Goal: Information Seeking & Learning: Learn about a topic

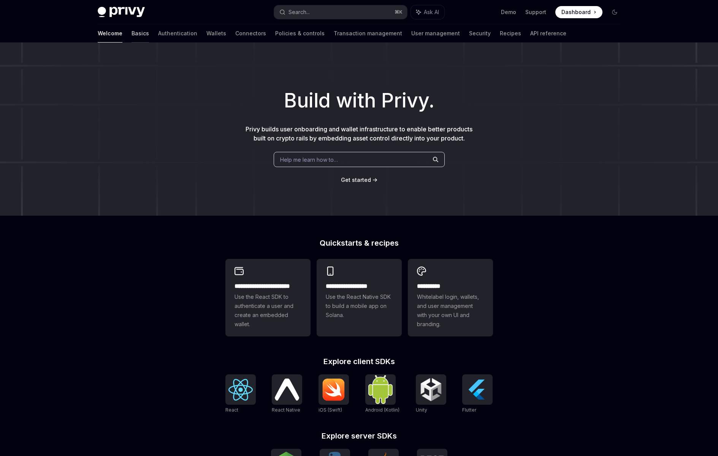
click at [131, 30] on link "Basics" at bounding box center [139, 33] width 17 height 18
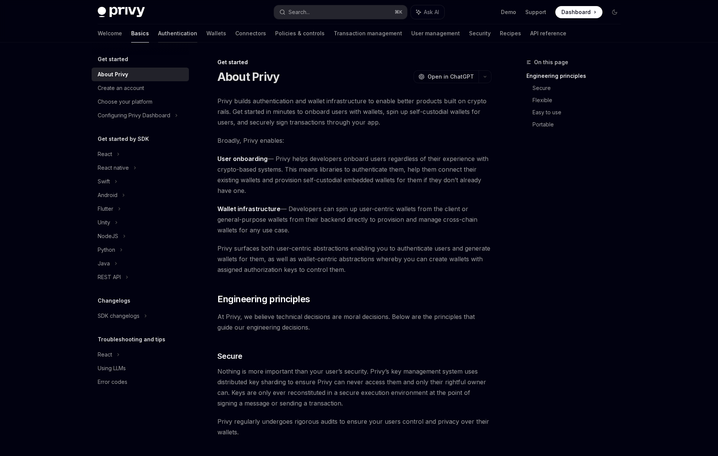
click at [158, 33] on link "Authentication" at bounding box center [177, 33] width 39 height 18
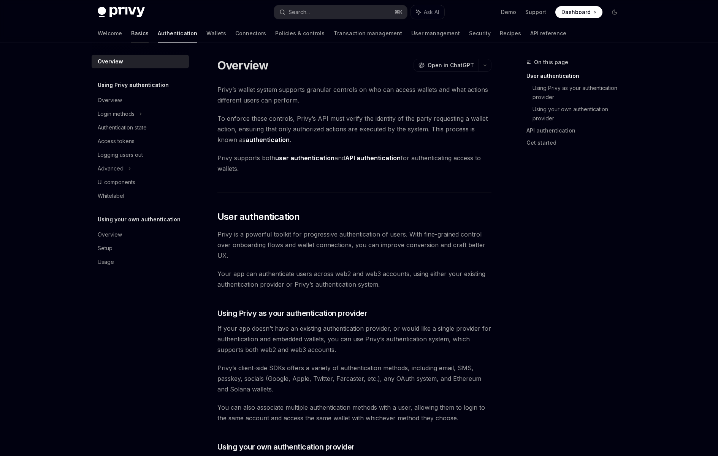
click at [131, 32] on link "Basics" at bounding box center [139, 33] width 17 height 18
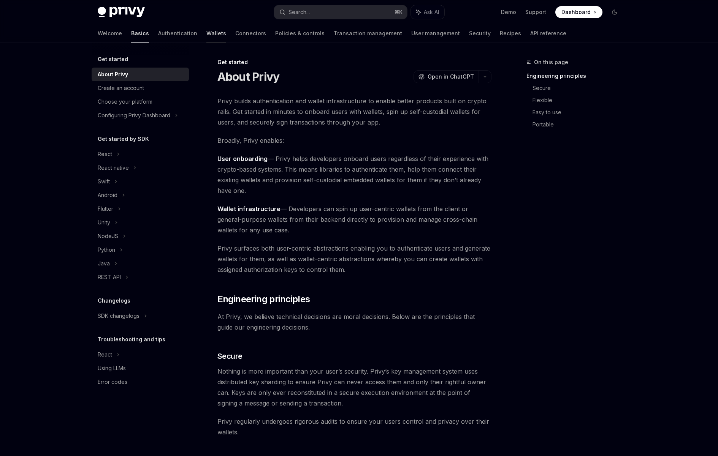
click at [206, 33] on link "Wallets" at bounding box center [216, 33] width 20 height 18
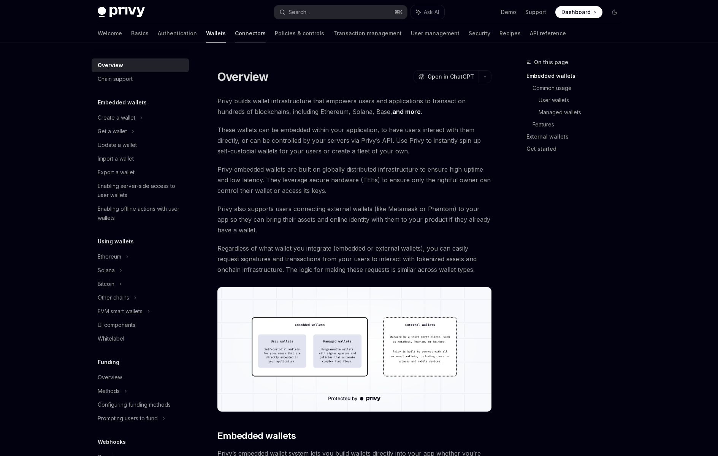
click at [235, 35] on link "Connectors" at bounding box center [250, 33] width 31 height 18
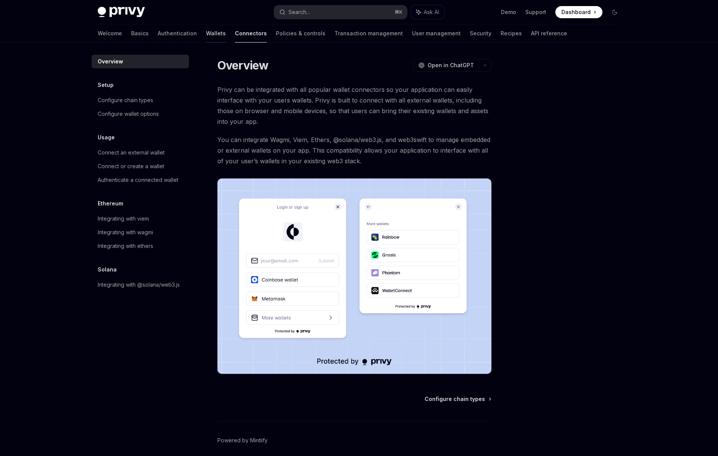
click at [206, 32] on link "Wallets" at bounding box center [216, 33] width 20 height 18
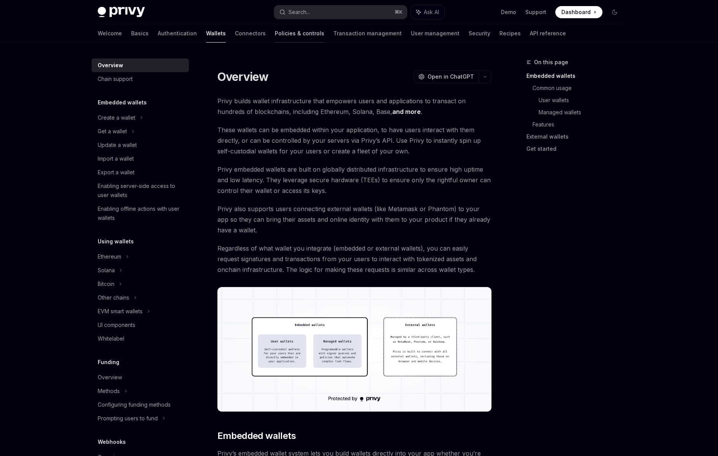
click at [275, 32] on link "Policies & controls" at bounding box center [299, 33] width 49 height 18
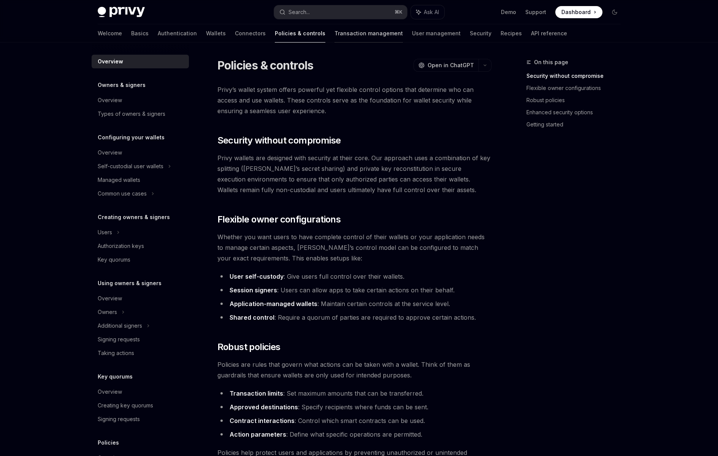
click at [334, 37] on link "Transaction management" at bounding box center [368, 33] width 68 height 18
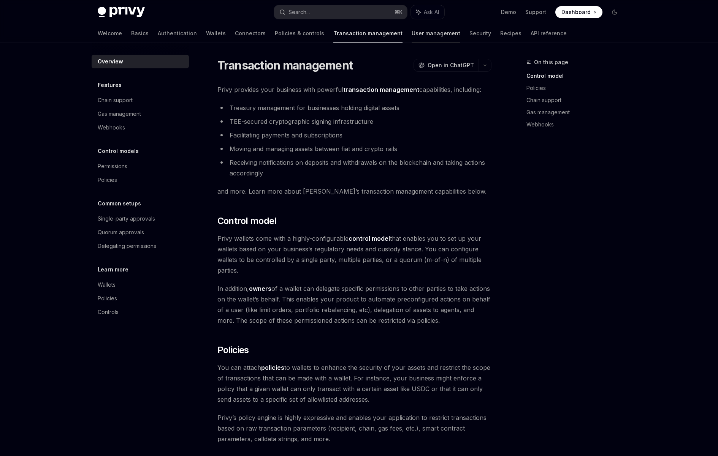
click at [411, 33] on link "User management" at bounding box center [435, 33] width 49 height 18
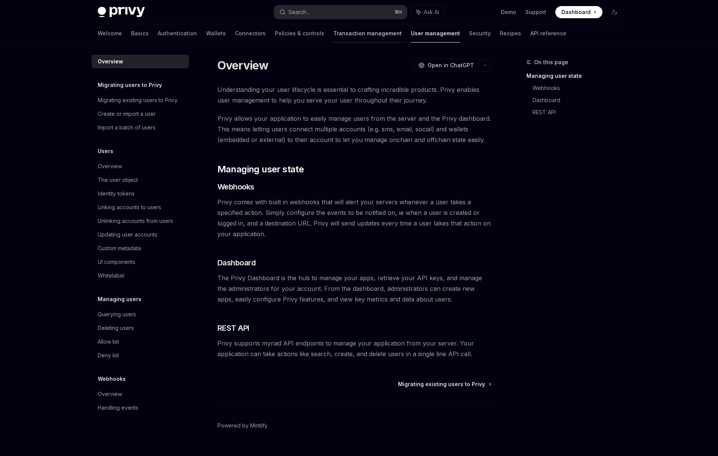
click at [342, 28] on link "Transaction management" at bounding box center [367, 33] width 68 height 18
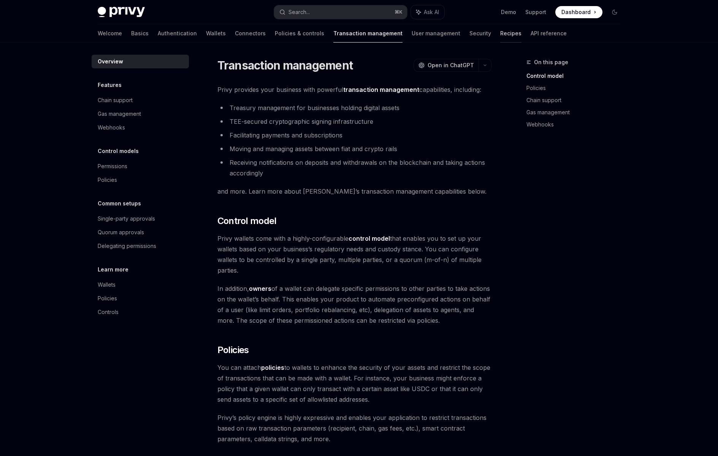
click at [500, 41] on link "Recipes" at bounding box center [510, 33] width 21 height 18
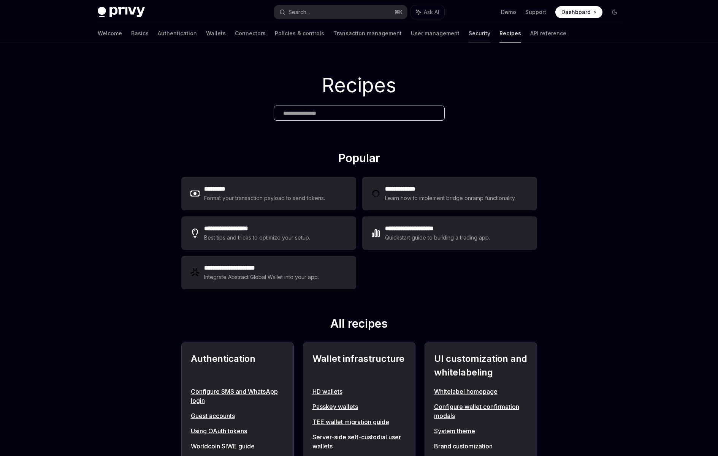
click at [468, 35] on link "Security" at bounding box center [479, 33] width 22 height 18
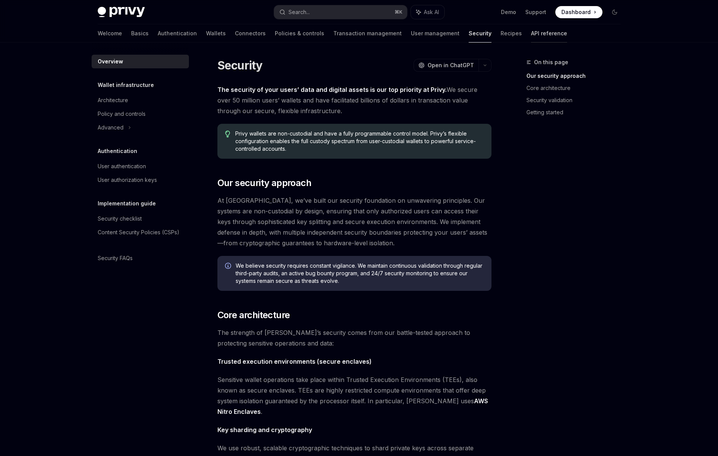
click at [531, 33] on link "API reference" at bounding box center [549, 33] width 36 height 18
type textarea "*"
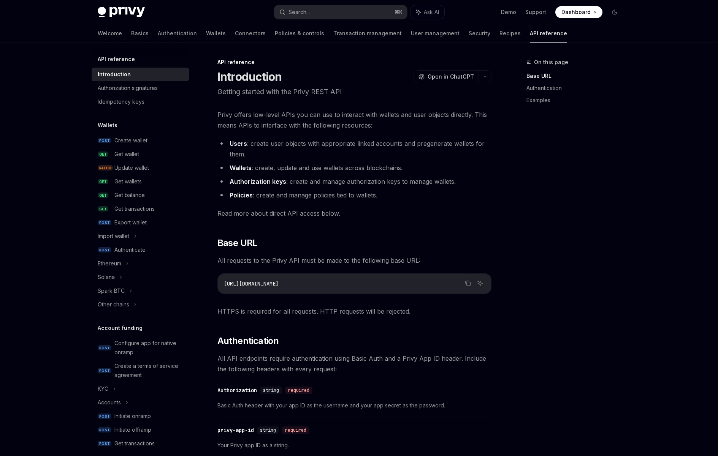
scroll to position [350, 0]
